Goal: Information Seeking & Learning: Learn about a topic

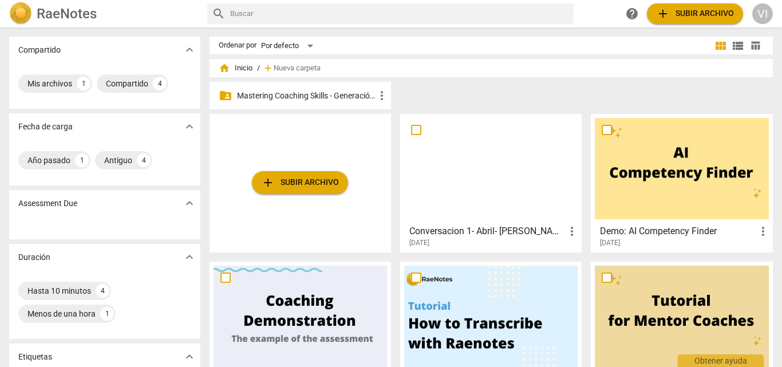
click at [308, 97] on p "Mastering Coaching Skills - Generación 31" at bounding box center [306, 96] width 138 height 12
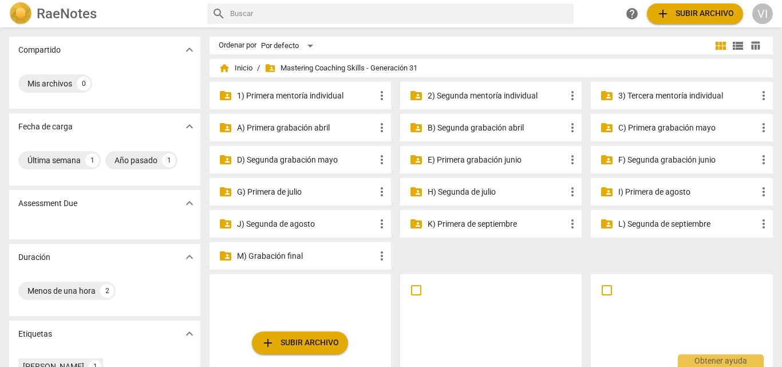
click at [666, 95] on p "3) Tercera mentoría individual" at bounding box center [688, 96] width 138 height 12
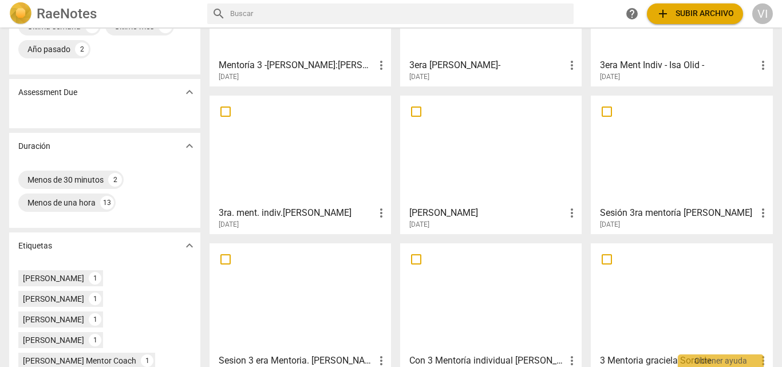
scroll to position [135, 0]
click at [310, 173] on div at bounding box center [301, 149] width 174 height 101
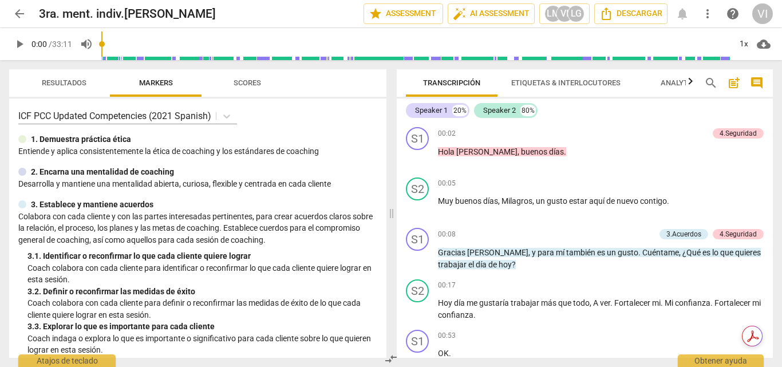
drag, startPoint x: 774, startPoint y: 133, endPoint x: 773, endPoint y: 112, distance: 21.2
click at [773, 112] on div "Transcripción Etiquetas & Interlocutores Analytics search post_add comment Spea…" at bounding box center [587, 213] width 390 height 307
click at [22, 14] on span "arrow_back" at bounding box center [20, 14] width 14 height 14
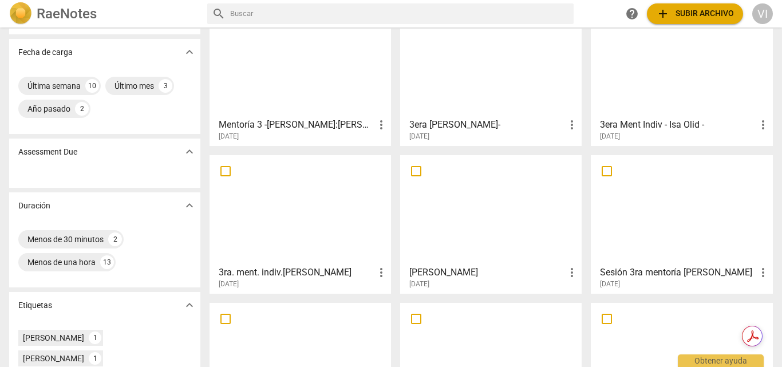
scroll to position [115, 0]
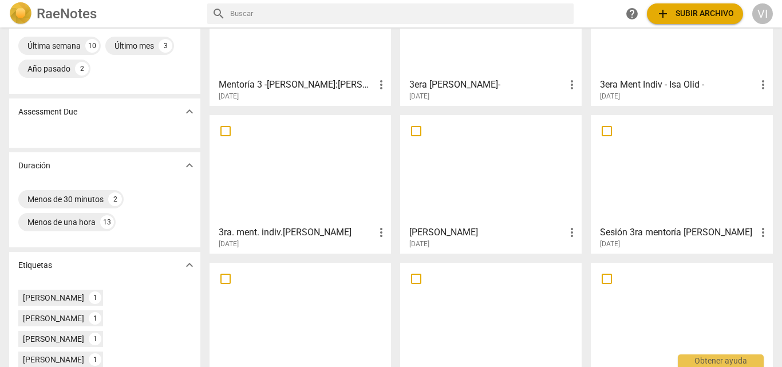
click at [689, 191] on div at bounding box center [682, 169] width 174 height 101
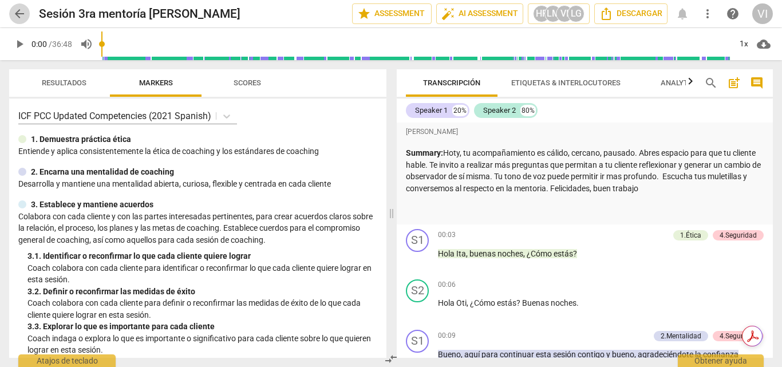
click at [18, 14] on span "arrow_back" at bounding box center [20, 14] width 14 height 14
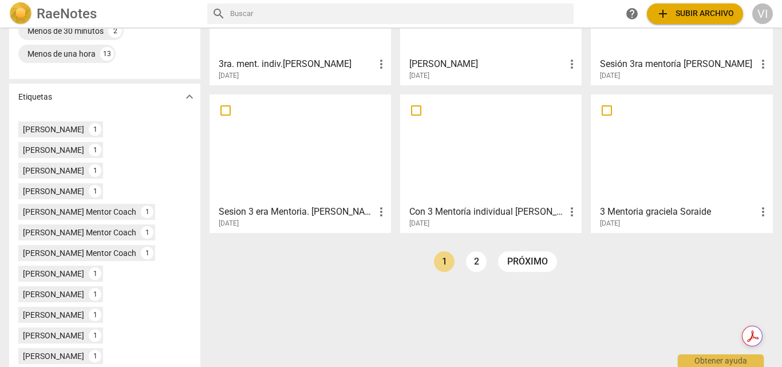
scroll to position [286, 0]
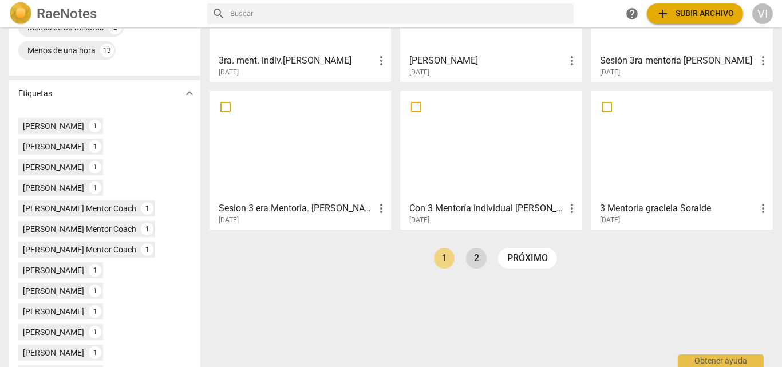
click at [477, 257] on link "2" at bounding box center [476, 258] width 21 height 21
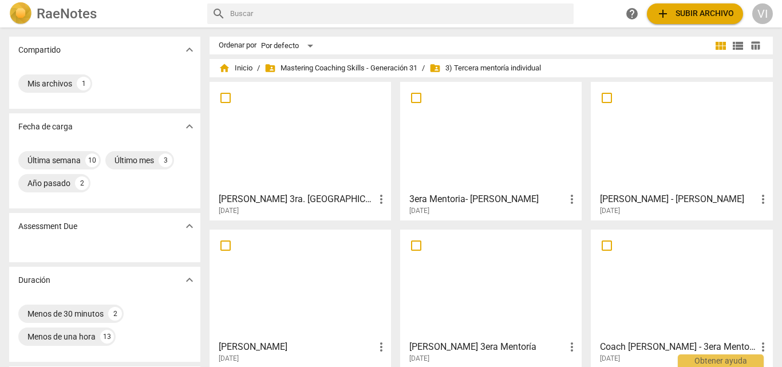
click at [448, 125] on div at bounding box center [491, 136] width 174 height 101
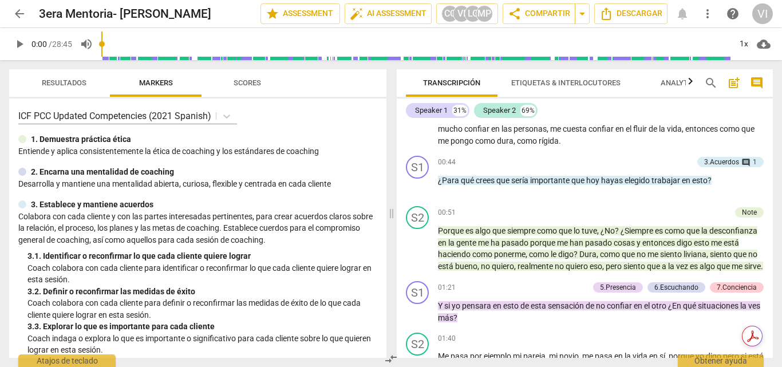
scroll to position [245, 0]
